Goal: Transaction & Acquisition: Purchase product/service

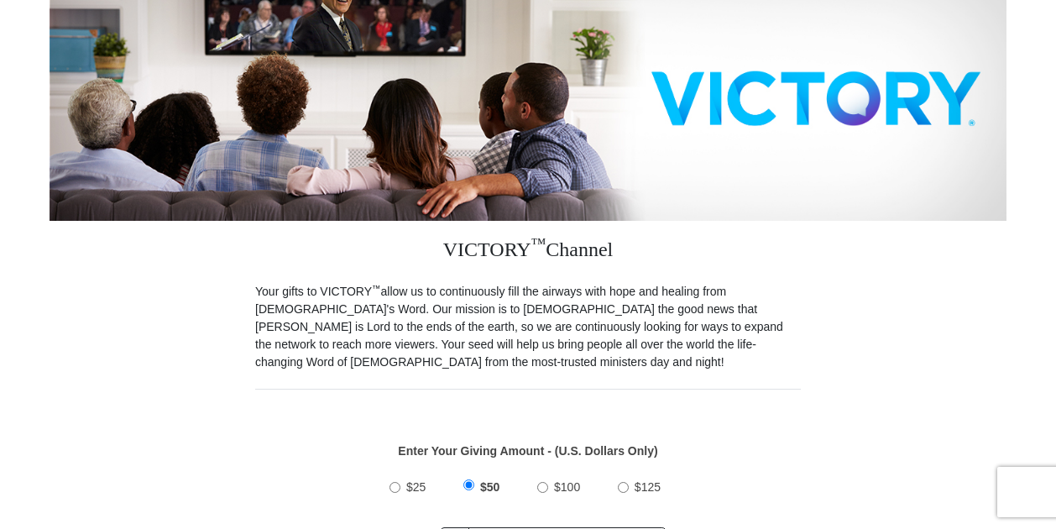
scroll to position [503, 0]
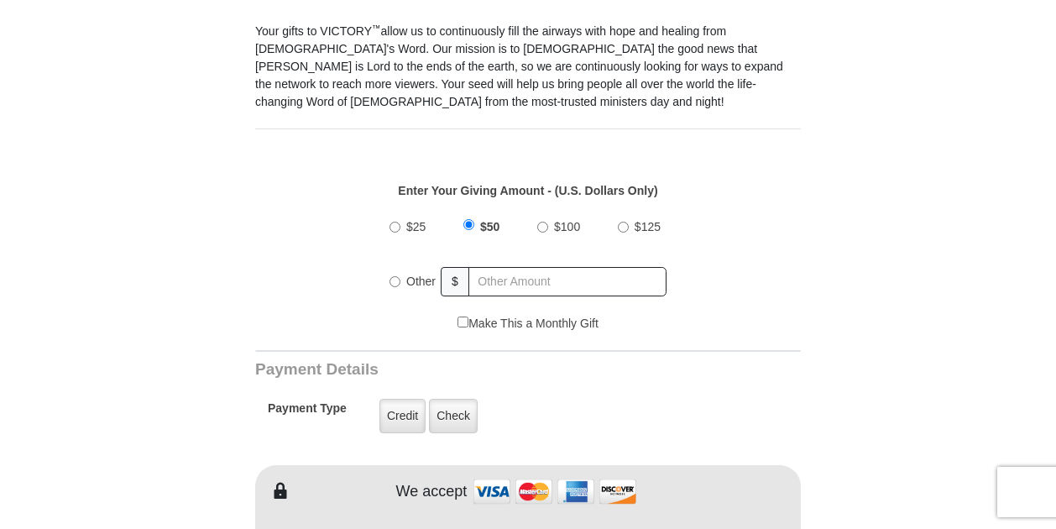
click at [396, 222] on input "$25" at bounding box center [394, 227] width 11 height 11
radio input "true"
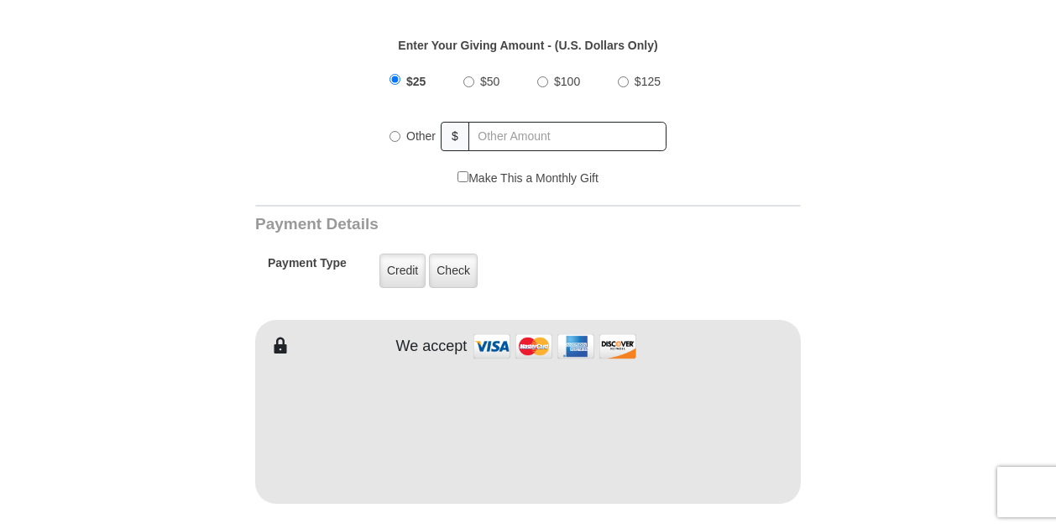
scroll to position [671, 0]
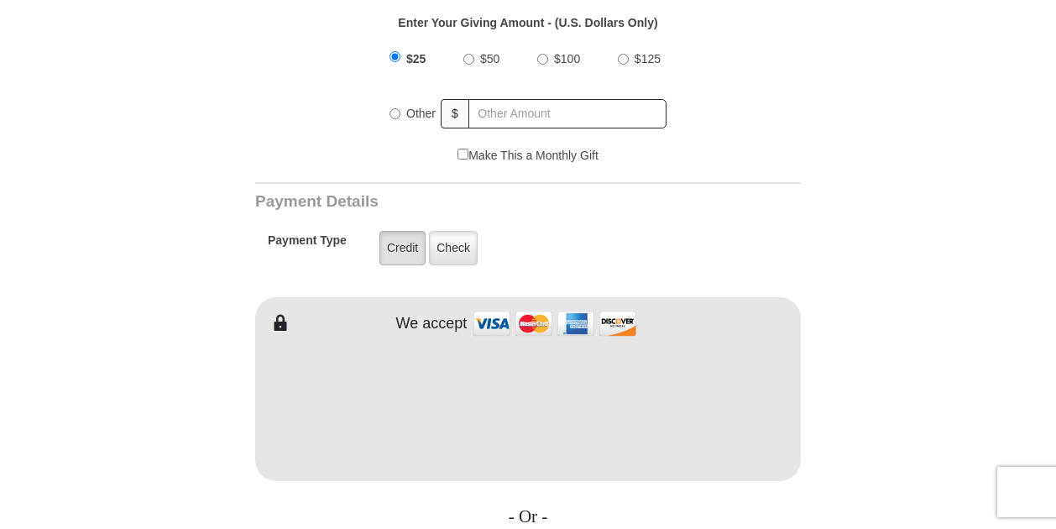
click at [398, 231] on label "Credit" at bounding box center [402, 248] width 46 height 34
click at [0, 0] on input "Credit" at bounding box center [0, 0] width 0 height 0
click at [116, 399] on form "VICTORY Channel Online Giving VICTORY Channel is a worldwide, on-air television…" at bounding box center [528, 388] width 957 height 2007
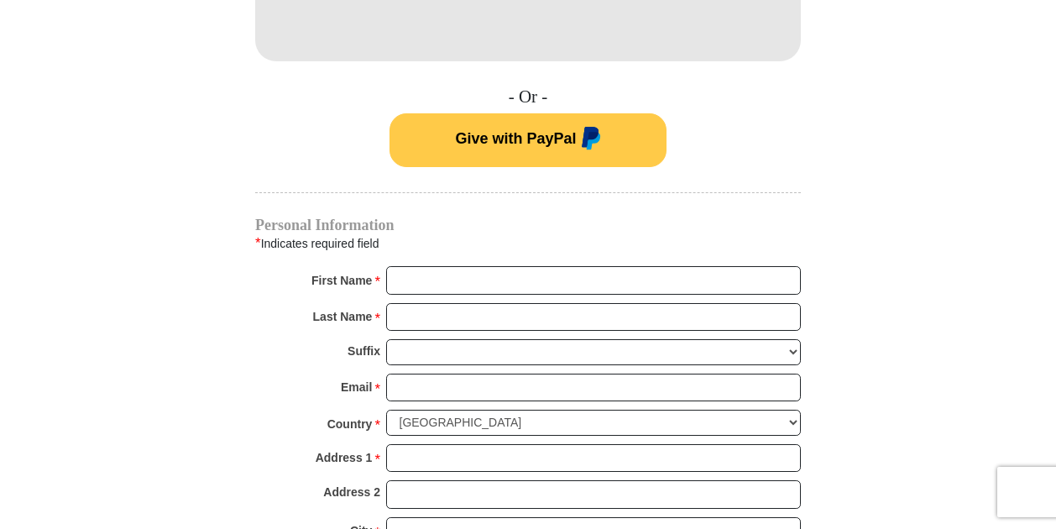
scroll to position [1175, 0]
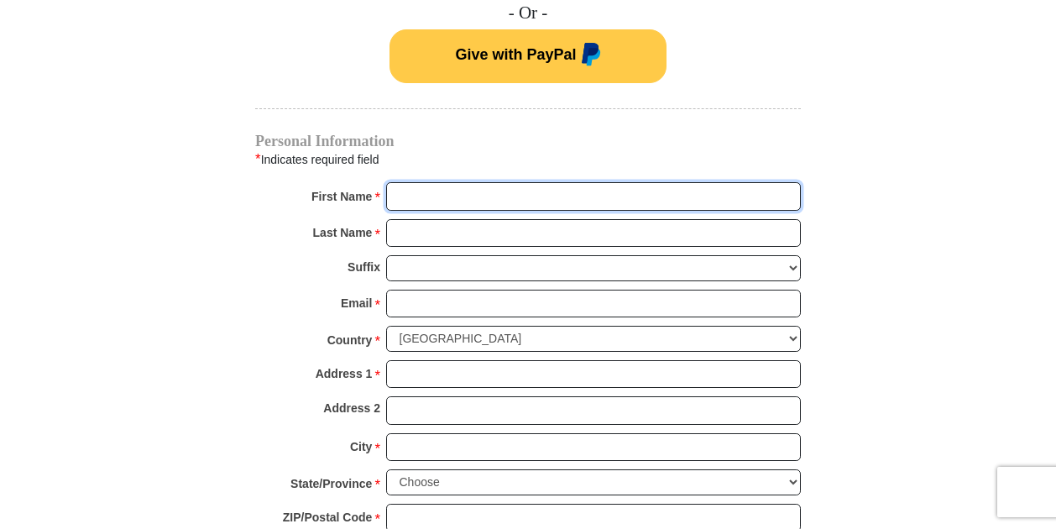
click at [408, 182] on input "First Name *" at bounding box center [593, 196] width 415 height 29
type input "Karen"
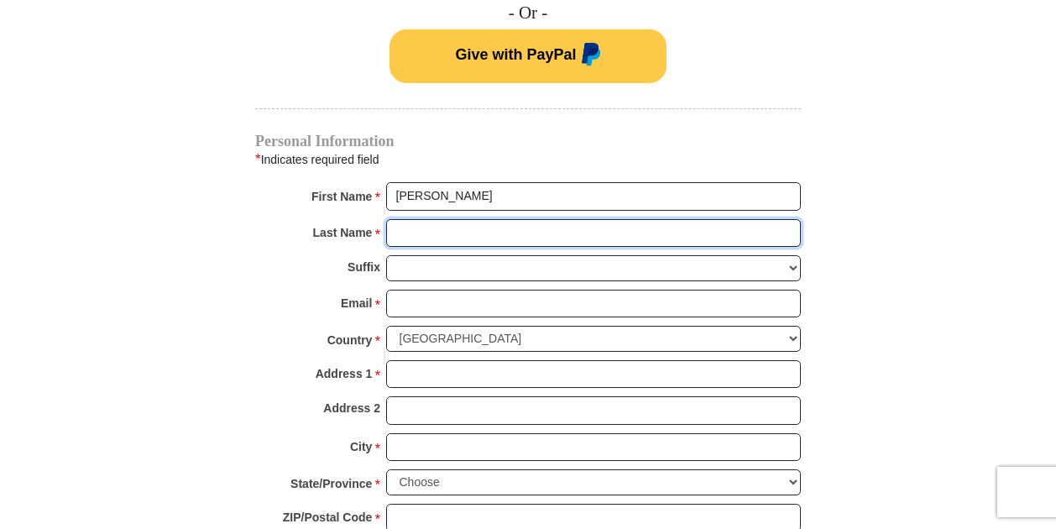
type input "Hamlett"
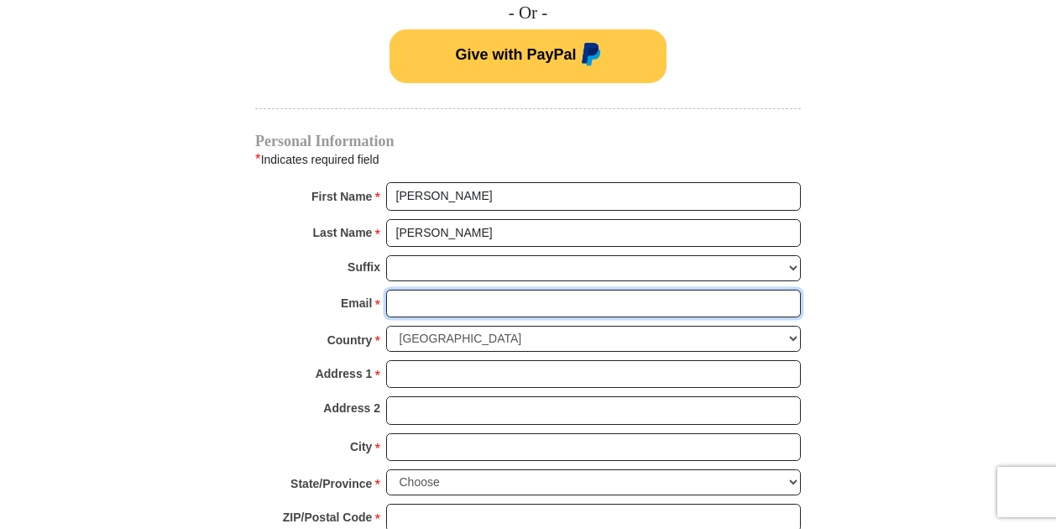
click at [410, 290] on input "Email *" at bounding box center [593, 304] width 415 height 29
type input "kshamlett@sbcglobal.net"
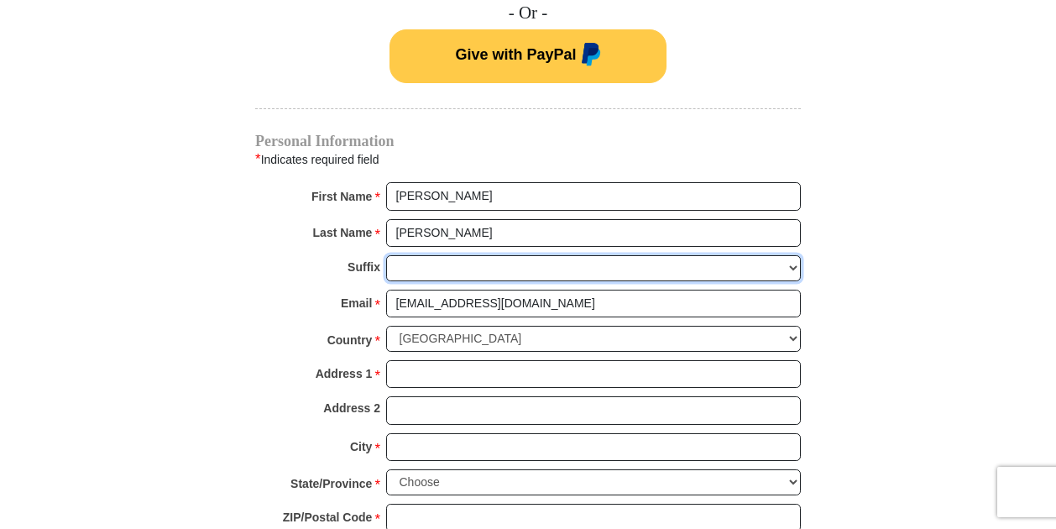
click at [425, 255] on select "Jr Sr I II III IV V VI" at bounding box center [593, 268] width 415 height 26
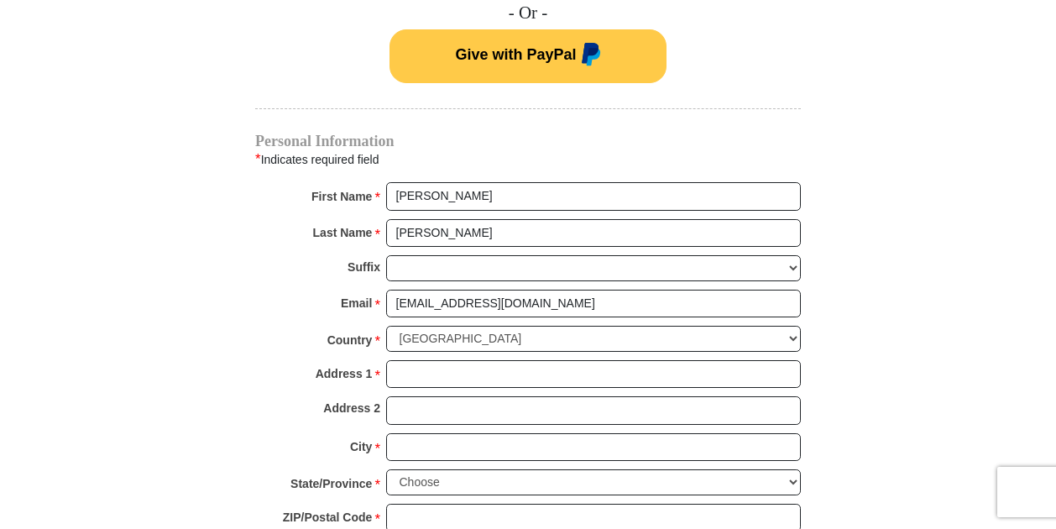
drag, startPoint x: 121, startPoint y: 288, endPoint x: 220, endPoint y: 281, distance: 99.2
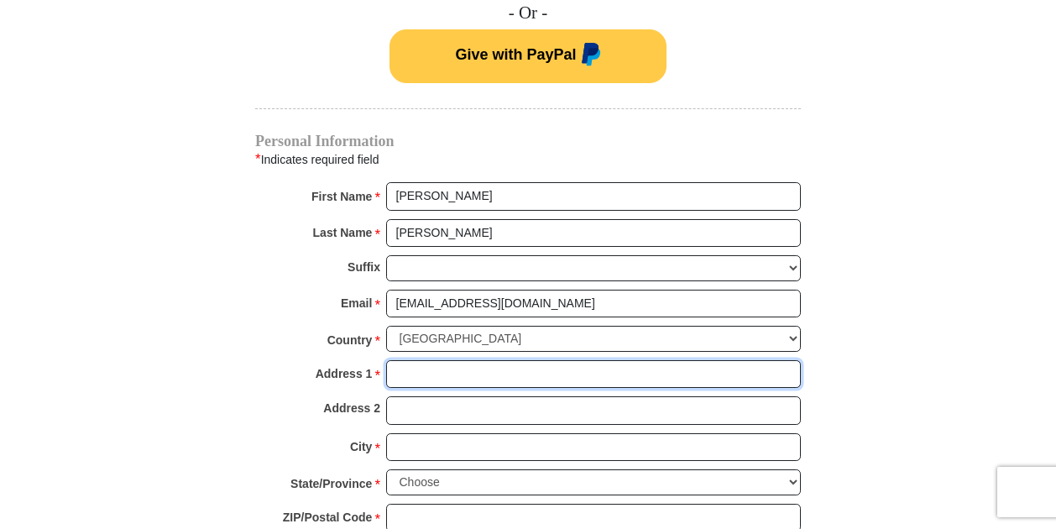
click at [410, 360] on input "Address 1 *" at bounding box center [593, 374] width 415 height 29
type input "4336 Stone Mill Dr"
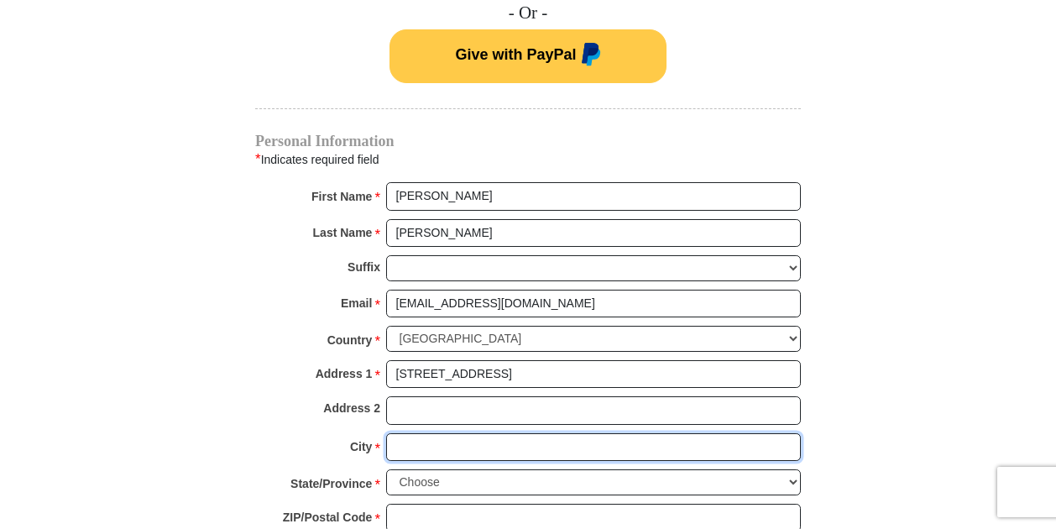
click at [427, 433] on input "City *" at bounding box center [593, 447] width 415 height 29
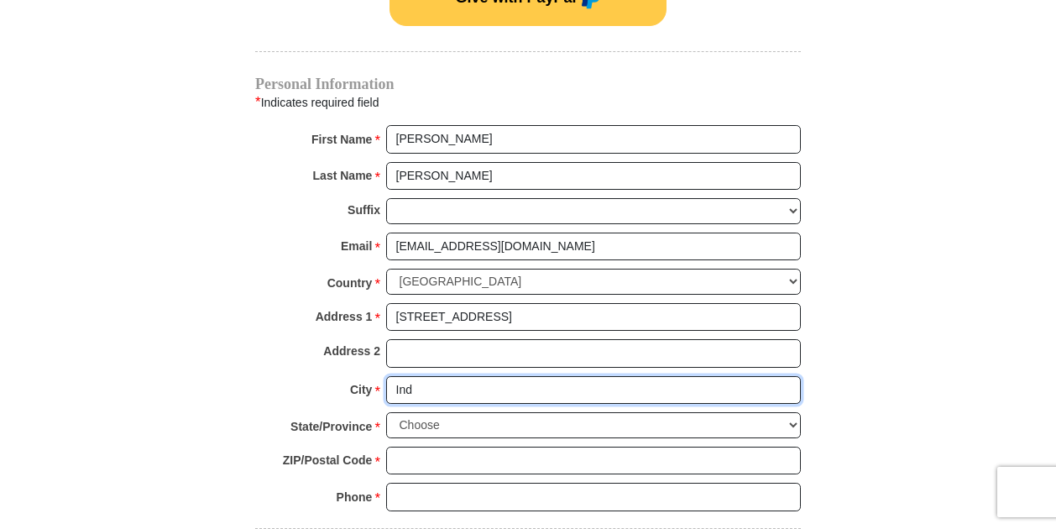
scroll to position [1259, 0]
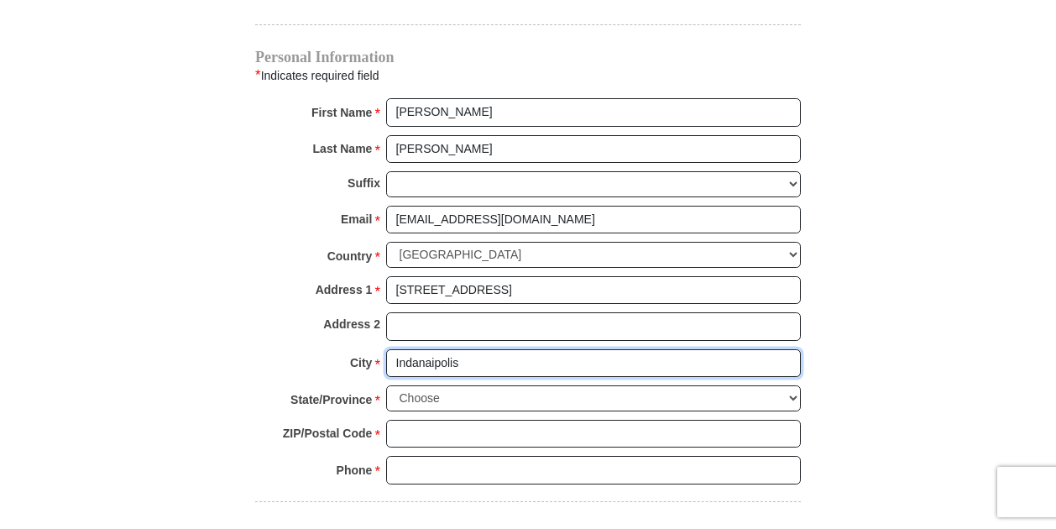
drag, startPoint x: 425, startPoint y: 337, endPoint x: 435, endPoint y: 341, distance: 10.9
click at [435, 349] on input "Indanaipolis" at bounding box center [593, 363] width 415 height 29
drag, startPoint x: 467, startPoint y: 341, endPoint x: 331, endPoint y: 348, distance: 136.2
click at [331, 349] on div "City * Indaniapolis Please enter City" at bounding box center [527, 367] width 545 height 37
click at [413, 349] on input "Inddianapolis" at bounding box center [593, 363] width 415 height 29
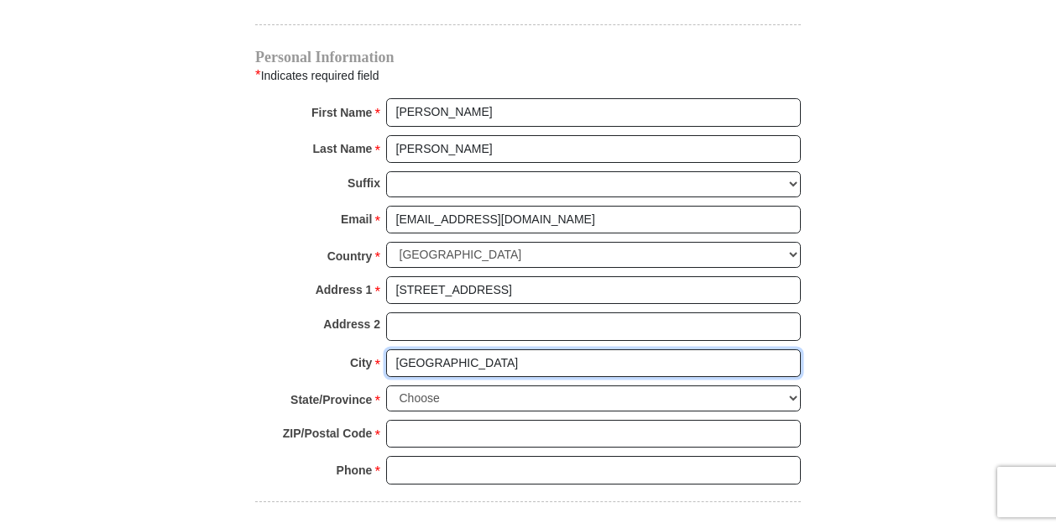
type input "Indianapolis"
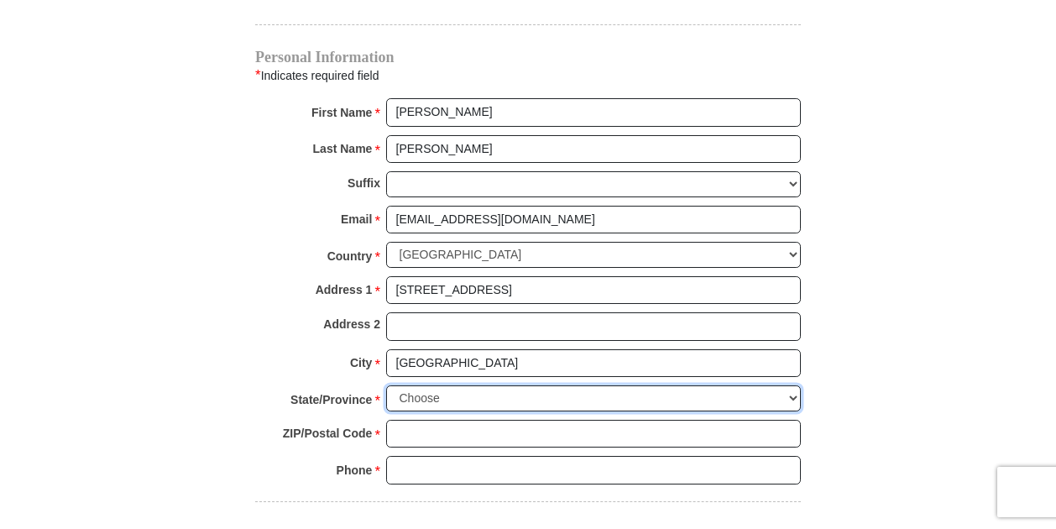
click at [447, 385] on select "Choose Alabama Alaska American Samoa Arizona Arkansas Armed Forces Americas Arm…" at bounding box center [593, 398] width 415 height 26
select select "IN"
click at [386, 385] on select "Choose Alabama Alaska American Samoa Arizona Arkansas Armed Forces Americas Arm…" at bounding box center [593, 398] width 415 height 26
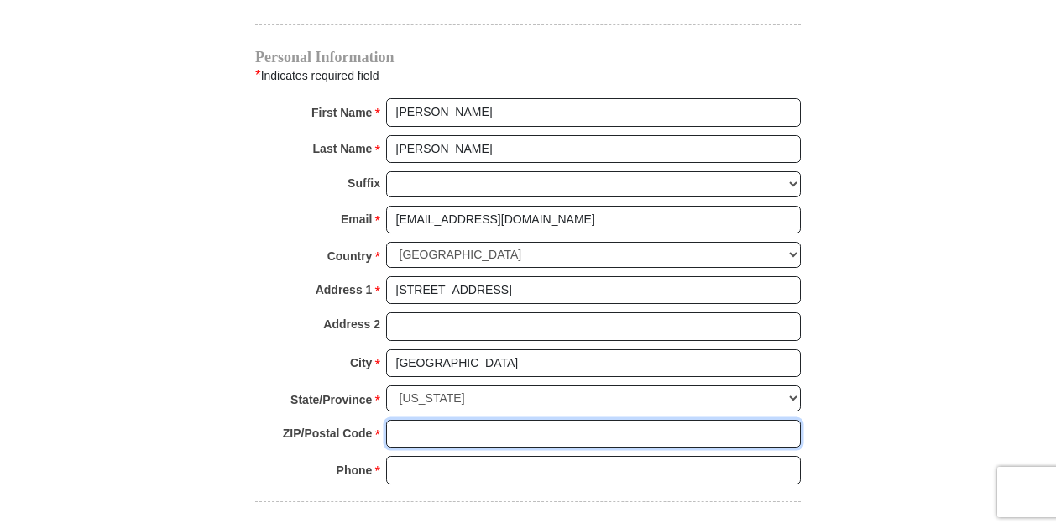
click at [418, 420] on input "ZIP/Postal Code *" at bounding box center [593, 434] width 415 height 29
type input "46237"
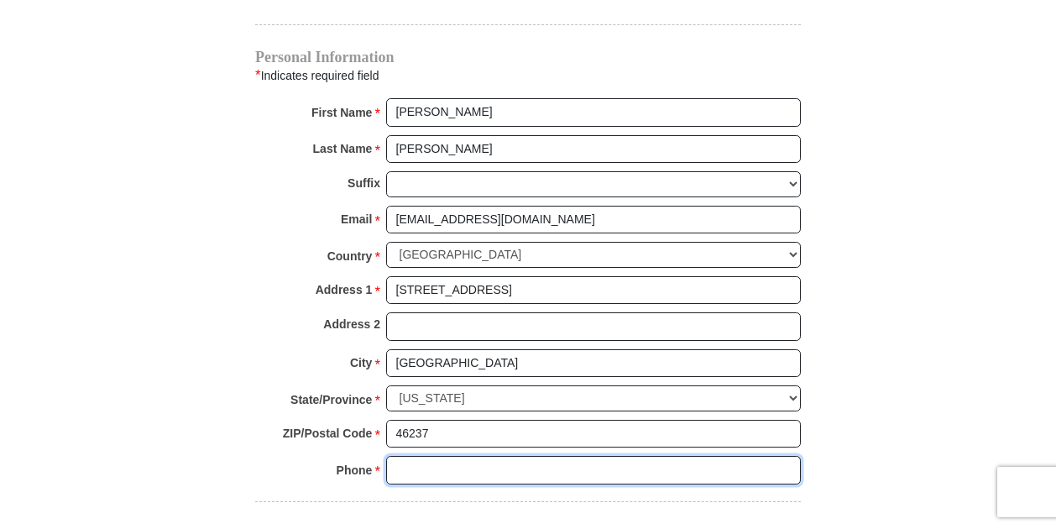
click at [418, 456] on input "Phone * *" at bounding box center [593, 470] width 415 height 29
click at [436, 456] on input "317 2606" at bounding box center [593, 470] width 415 height 29
click at [451, 456] on input "317 260-6" at bounding box center [593, 470] width 415 height 29
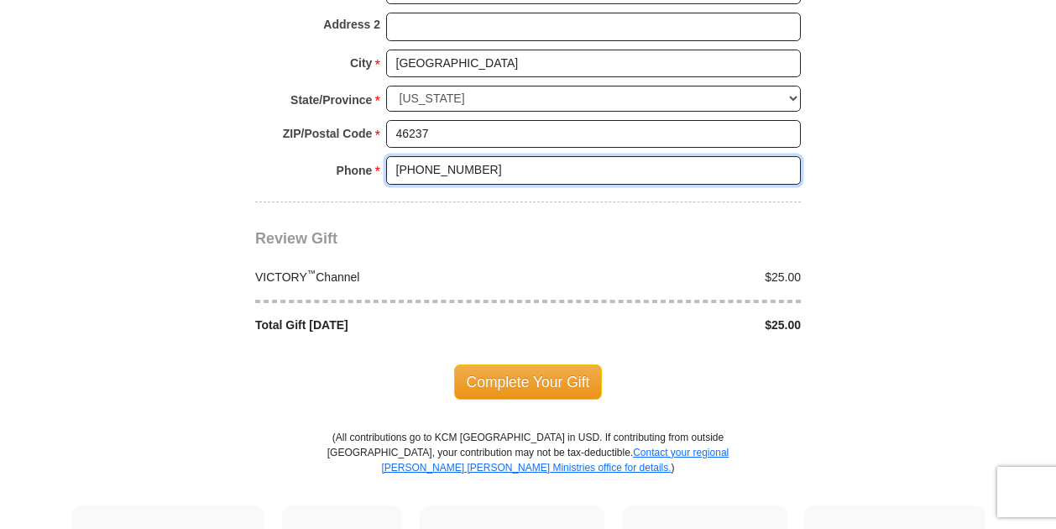
scroll to position [1594, 0]
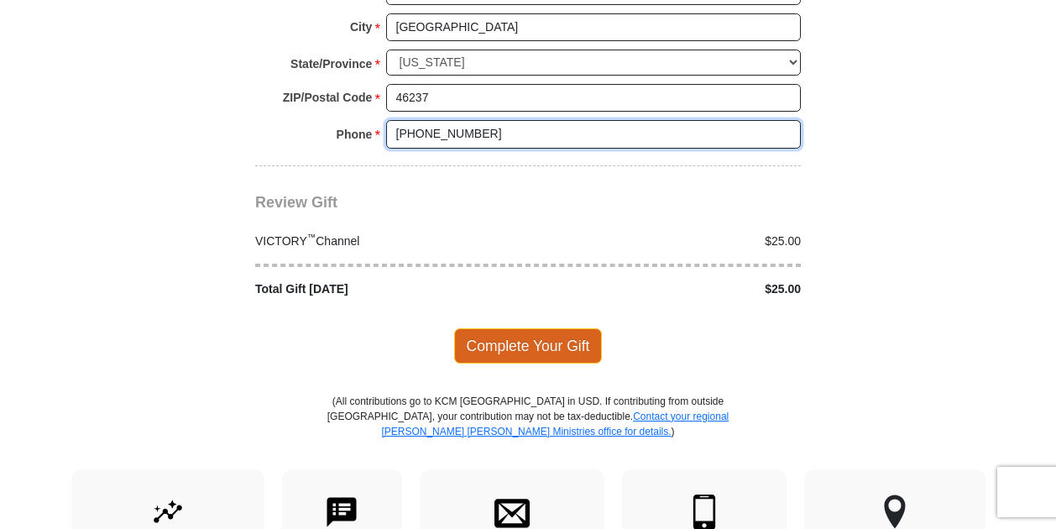
type input "317 260-6333"
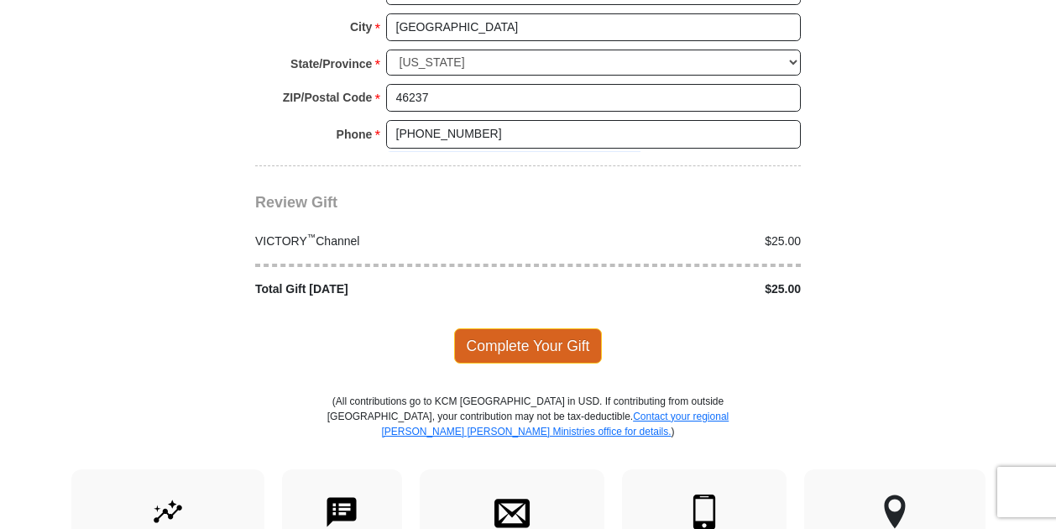
click at [498, 328] on span "Complete Your Gift" at bounding box center [528, 345] width 149 height 35
